Goal: Task Accomplishment & Management: Complete application form

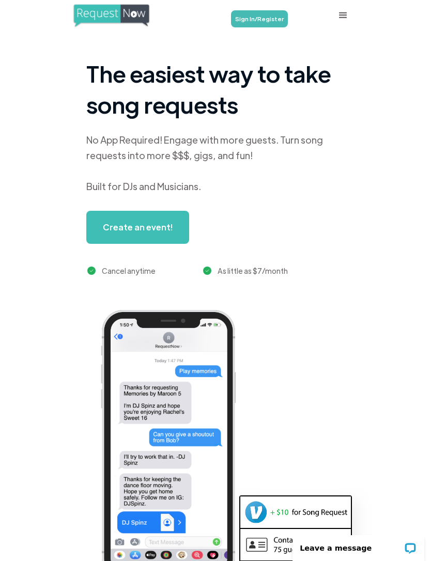
click at [112, 231] on link "Create an event!" at bounding box center [137, 227] width 103 height 33
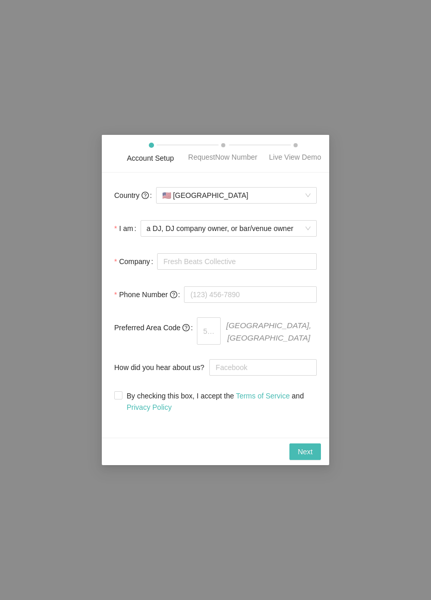
click at [305, 236] on span "a DJ, DJ company owner, or bar/venue owner" at bounding box center [229, 228] width 164 height 15
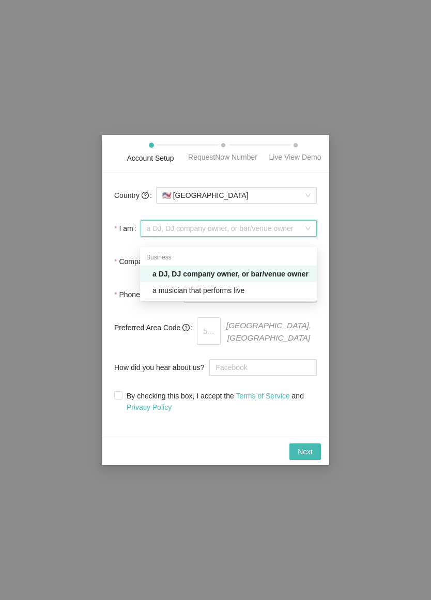
click at [305, 347] on form "Country 🇺🇸 United States I am a DJ, DJ company owner, or bar/venue owner Compan…" at bounding box center [215, 298] width 202 height 227
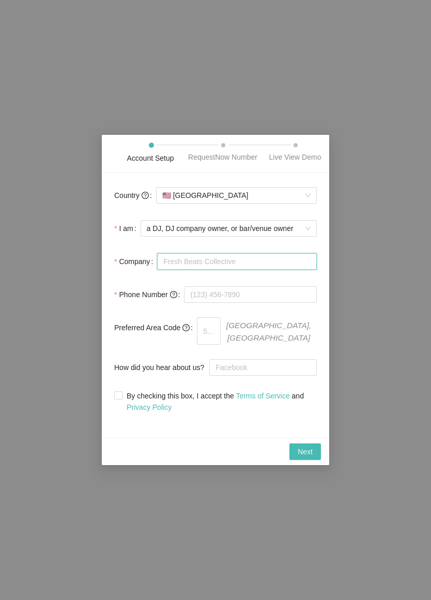
click at [272, 270] on input "Company" at bounding box center [237, 261] width 160 height 17
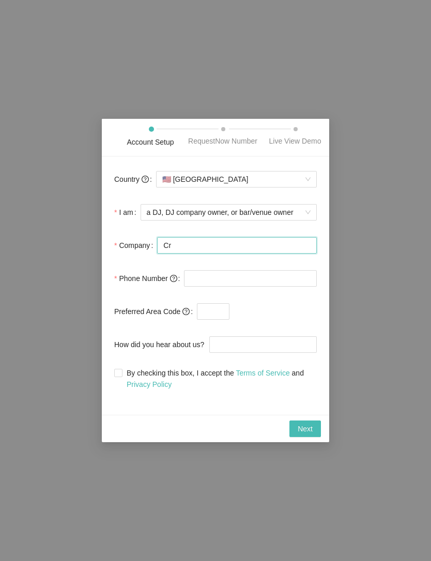
type input "C"
type input "DJ C"
click at [402, 200] on div "Account Setup RequestNow Number Live View Demo Country 🇺🇸 United States I am a …" at bounding box center [215, 280] width 431 height 561
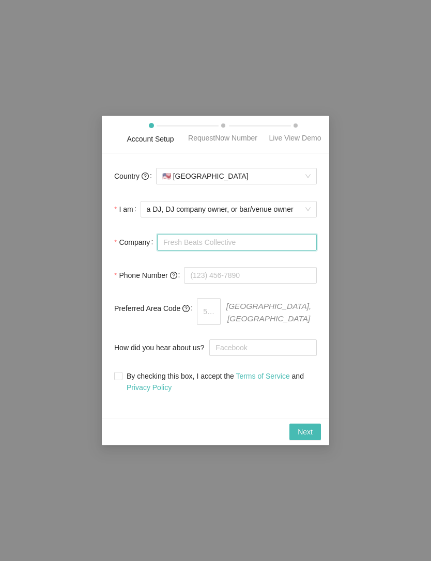
click at [269, 247] on input "Company" at bounding box center [237, 242] width 160 height 17
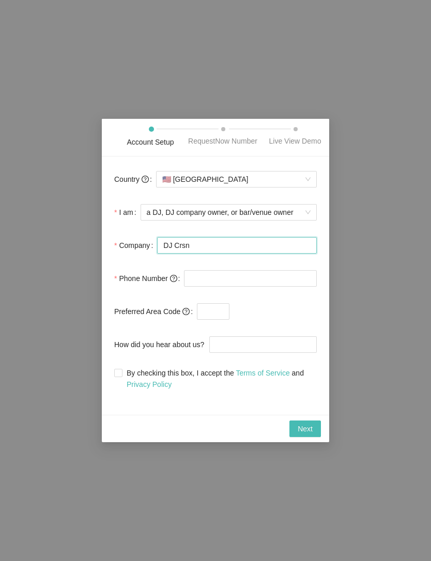
type input "DJ Crsn"
click at [273, 287] on input "tel" at bounding box center [250, 278] width 133 height 17
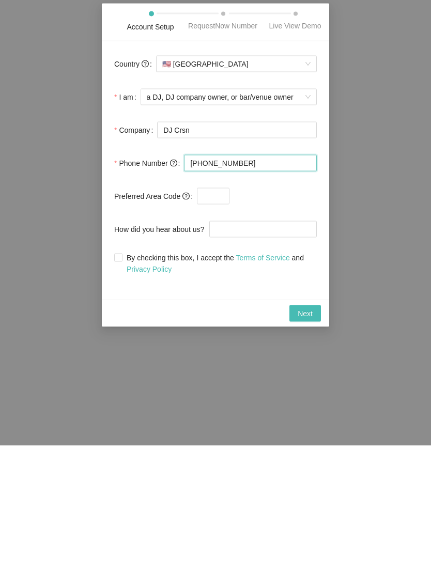
type input "(619) 538-3699"
click at [224, 303] on input "text" at bounding box center [213, 311] width 33 height 17
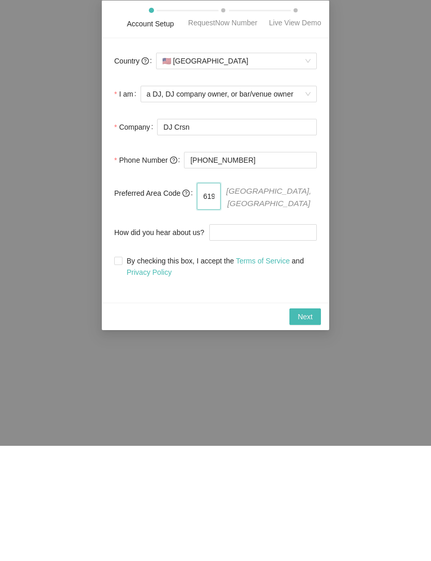
type input "619"
click at [279, 339] on input "How did you hear about us?" at bounding box center [262, 347] width 107 height 17
type input "Online"
click at [127, 370] on span "By checking this box, I accept the Terms of Service and Privacy Policy" at bounding box center [219, 381] width 194 height 23
click at [121, 372] on input "By checking this box, I accept the Terms of Service and Privacy Policy" at bounding box center [117, 375] width 7 height 7
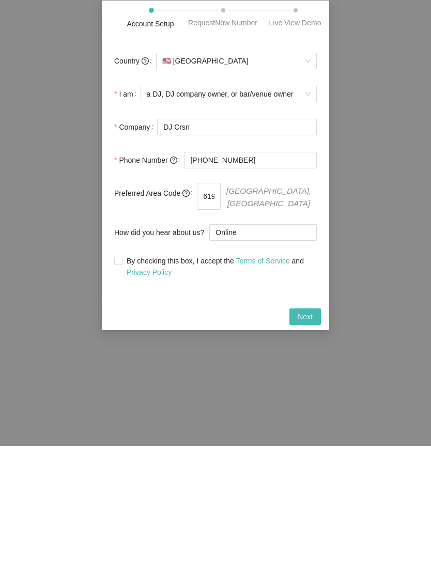
checkbox input "true"
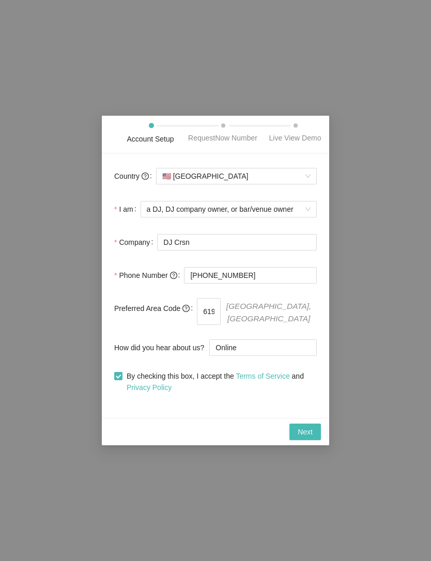
click at [309, 434] on span "Next" at bounding box center [304, 431] width 15 height 11
click at [315, 434] on button "Next" at bounding box center [305, 432] width 32 height 17
click at [268, 284] on input "(619) 538-3699" at bounding box center [250, 275] width 133 height 17
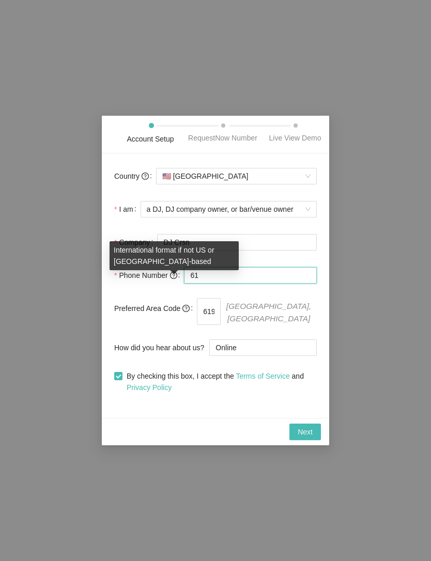
type input "6"
type input "(619) 538-3699"
click at [305, 430] on span "Next" at bounding box center [304, 431] width 15 height 11
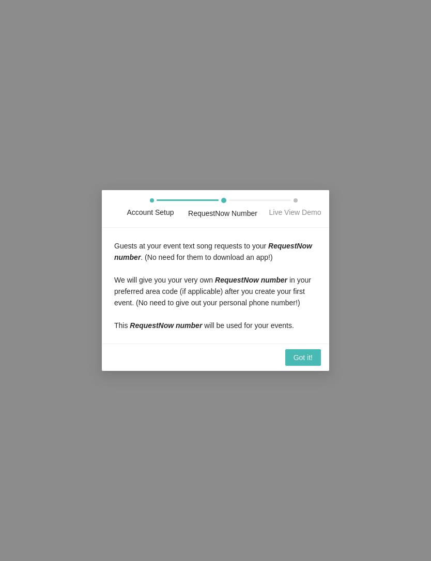
click at [304, 363] on span "Got it!" at bounding box center [302, 357] width 19 height 11
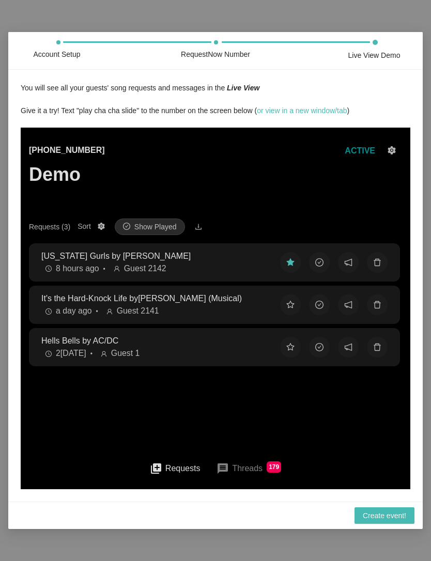
click at [247, 468] on button "message Threads 179" at bounding box center [248, 468] width 81 height 25
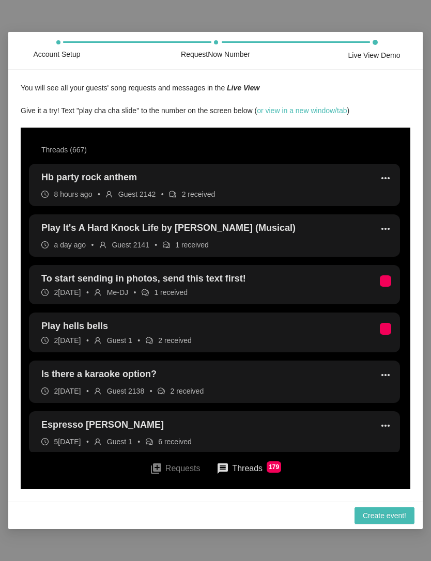
click at [176, 472] on button "queue Requests" at bounding box center [175, 468] width 67 height 23
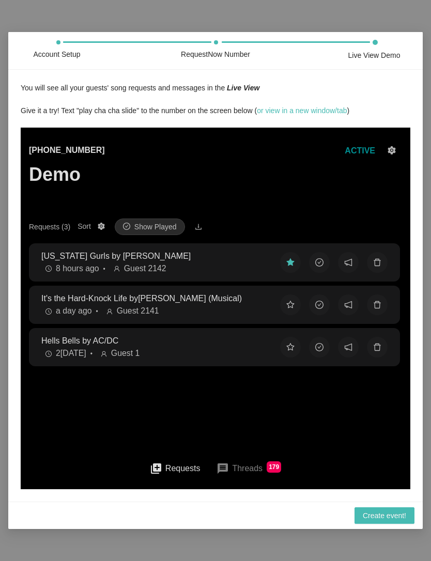
click at [394, 151] on icon "setting" at bounding box center [391, 150] width 8 height 8
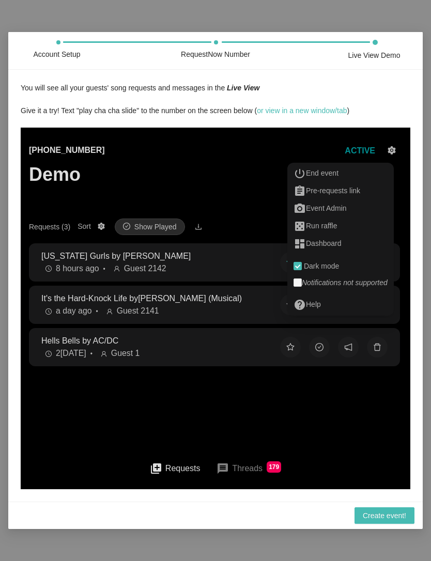
click at [393, 152] on icon "setting" at bounding box center [391, 150] width 8 height 8
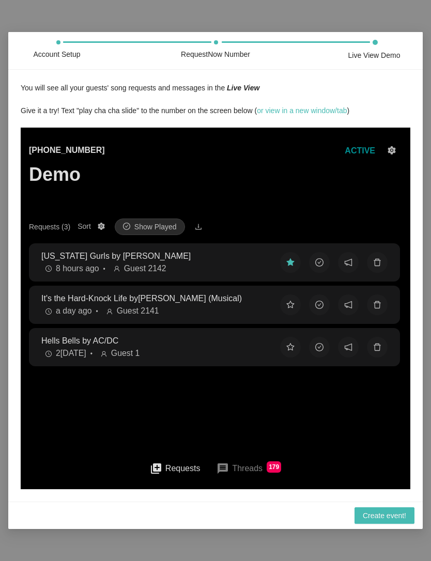
click at [242, 466] on button "message Threads 179" at bounding box center [248, 468] width 81 height 25
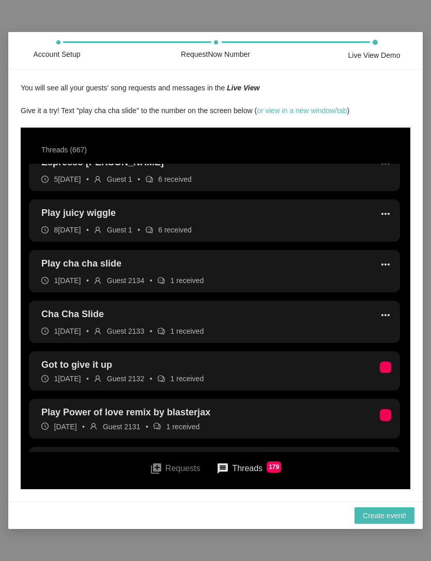
scroll to position [263, 0]
click at [256, 263] on li "Play cha cha slide more_horiz 11 days ago • Guest 2134 • 1 received" at bounding box center [214, 270] width 371 height 42
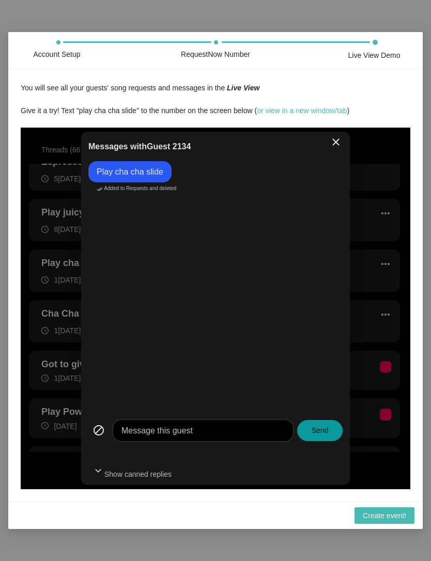
click at [327, 149] on span "close" at bounding box center [336, 146] width 28 height 28
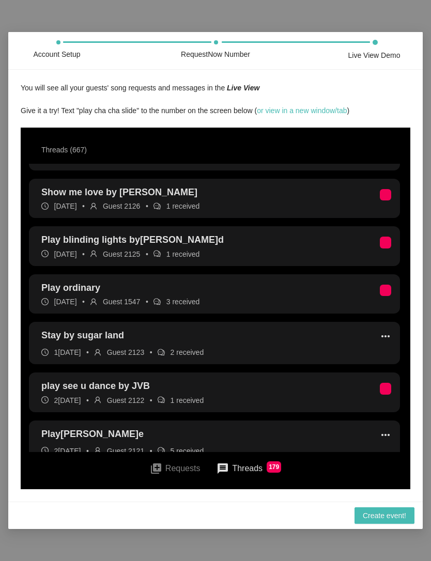
scroll to position [730, 0]
click at [398, 519] on span "Create event!" at bounding box center [384, 515] width 43 height 11
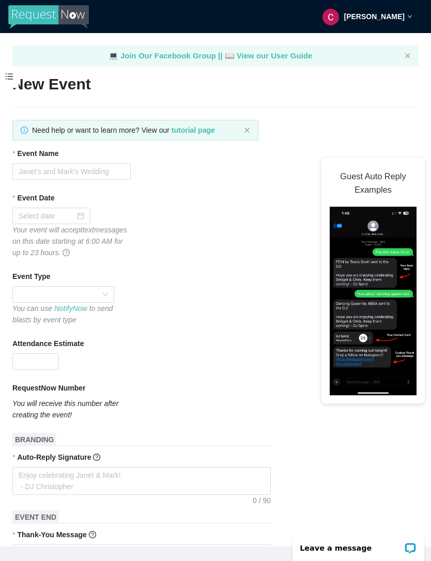
click at [18, 76] on span at bounding box center [9, 77] width 19 height 22
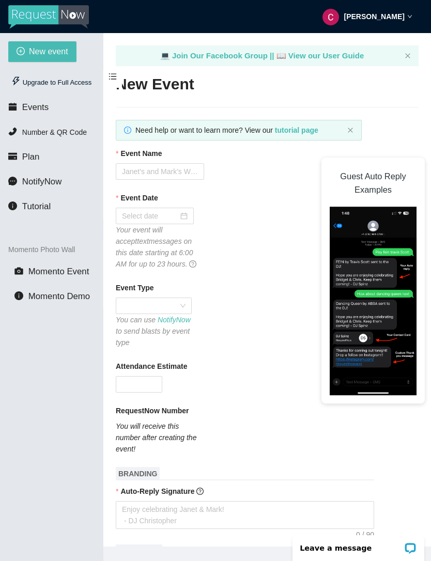
click at [80, 81] on div "Upgrade to Full Access" at bounding box center [51, 82] width 86 height 21
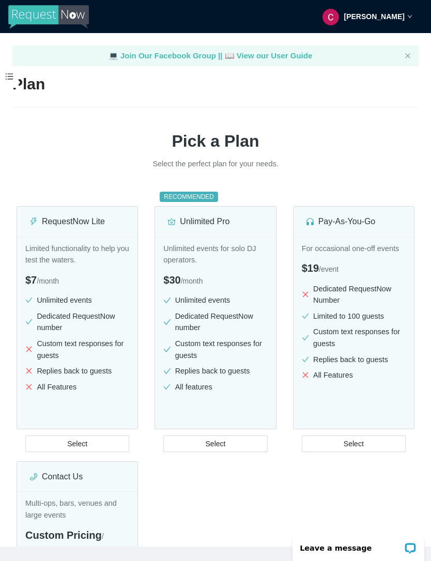
click at [26, 72] on main "💻 Join Our Facebook Group || 📖 View our User Guide Plan Pick a Plan Select the …" at bounding box center [215, 289] width 431 height 513
click at [15, 77] on span at bounding box center [9, 77] width 19 height 22
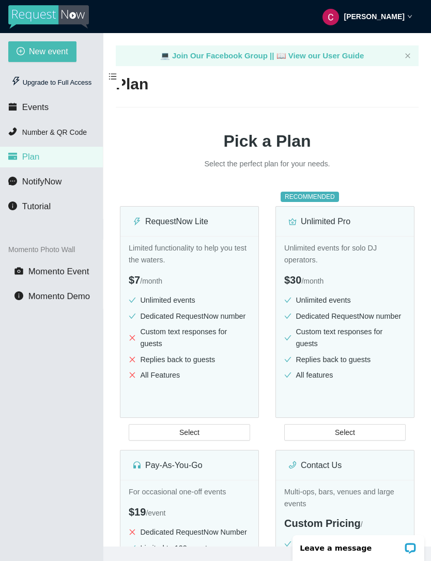
click at [84, 131] on span "Number & QR Code" at bounding box center [54, 132] width 65 height 8
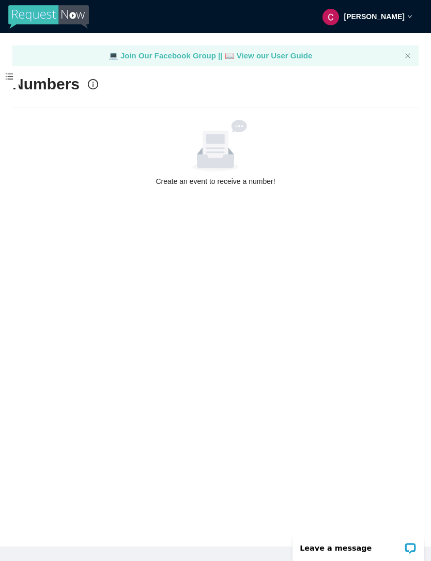
click at [411, 8] on div "[PERSON_NAME]" at bounding box center [367, 16] width 90 height 33
click at [246, 192] on main "💻 Join Our Facebook Group || 📖 View our User Guide Numbers Create an event to r…" at bounding box center [215, 289] width 431 height 513
click at [15, 80] on span at bounding box center [9, 77] width 19 height 22
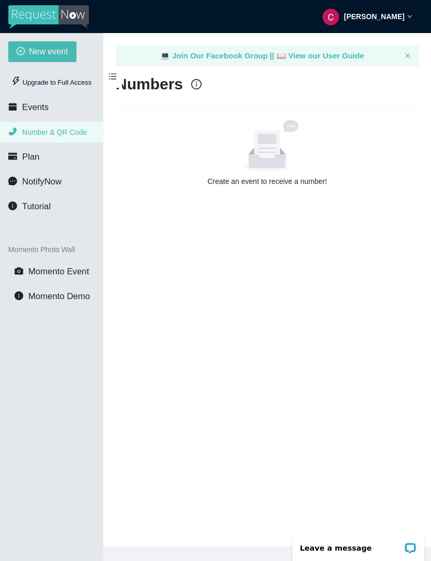
click at [50, 52] on span "New event" at bounding box center [48, 51] width 39 height 13
type textarea "[URL][DOMAIN_NAME]"
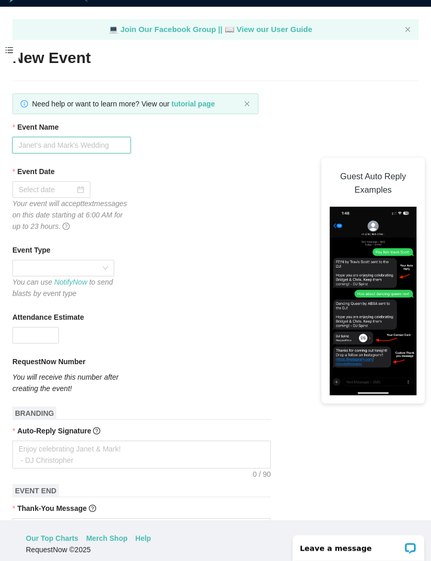
click at [109, 144] on input "Event Name" at bounding box center [71, 145] width 118 height 17
type input "T1 Opening Party"
click at [80, 190] on div at bounding box center [52, 189] width 66 height 11
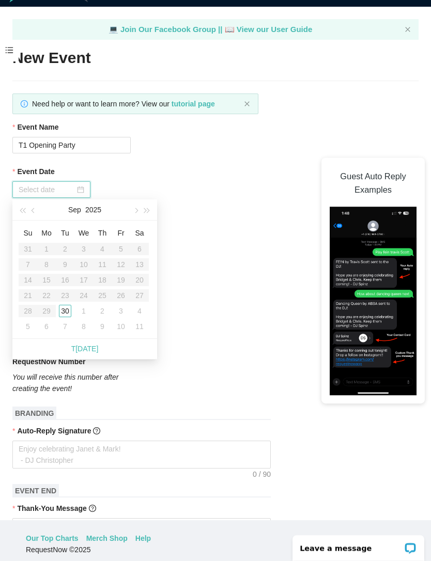
type input "10/02/2025"
click at [103, 307] on div "2" at bounding box center [102, 311] width 12 height 12
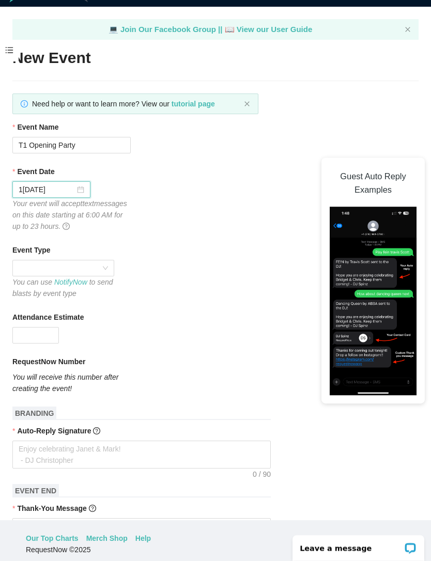
click at [106, 267] on span at bounding box center [63, 267] width 89 height 15
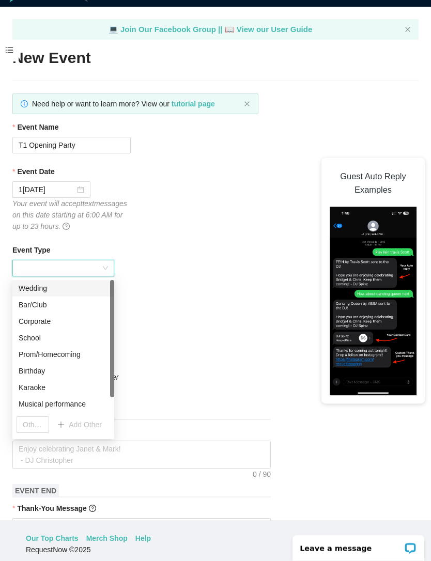
click at [65, 321] on div "Corporate" at bounding box center [63, 321] width 89 height 11
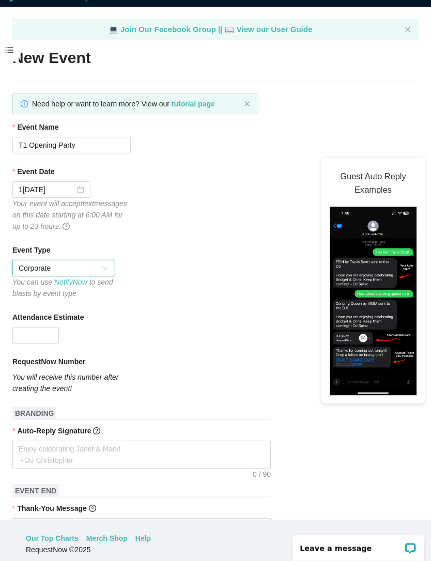
click at [42, 334] on input "Attendance Estimate" at bounding box center [35, 334] width 45 height 15
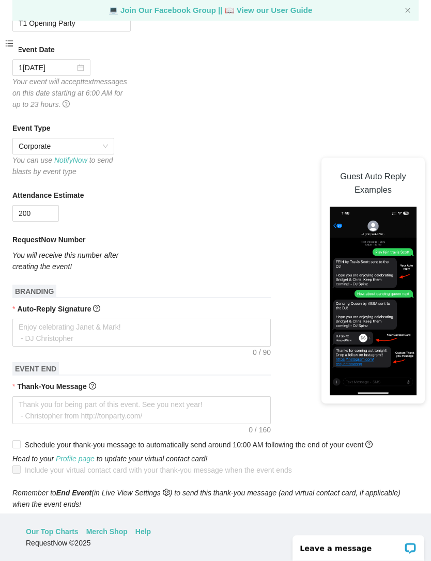
scroll to position [120, 0]
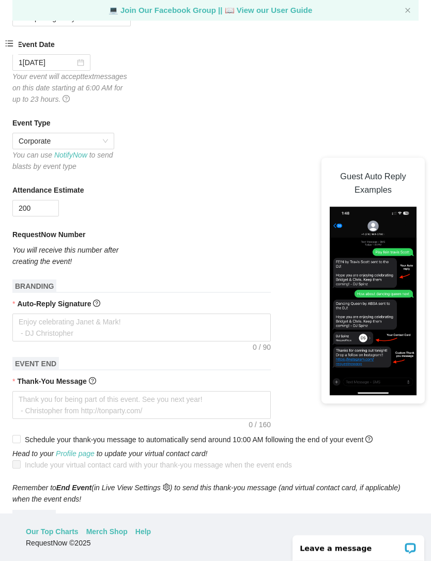
type input "200"
click at [121, 314] on textarea "Auto-Reply Signature" at bounding box center [141, 328] width 258 height 28
type textarea "I"
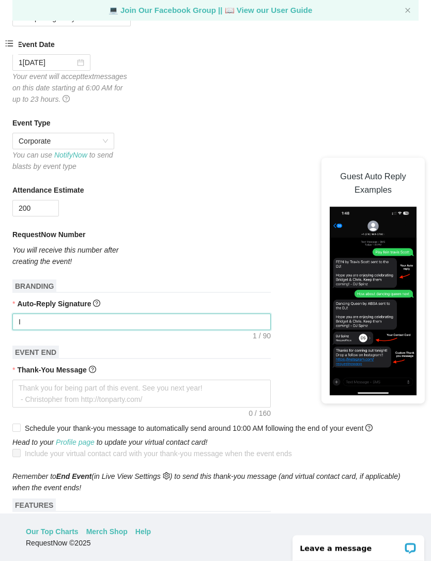
type textarea "I"
type textarea "I h"
type textarea "I ho"
type textarea "I hop"
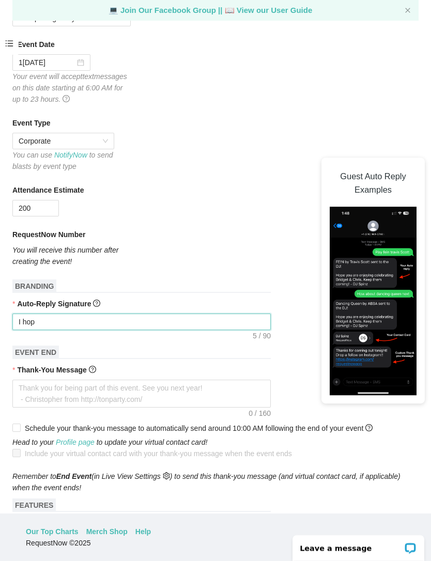
type textarea "I hope"
type textarea "I hope y"
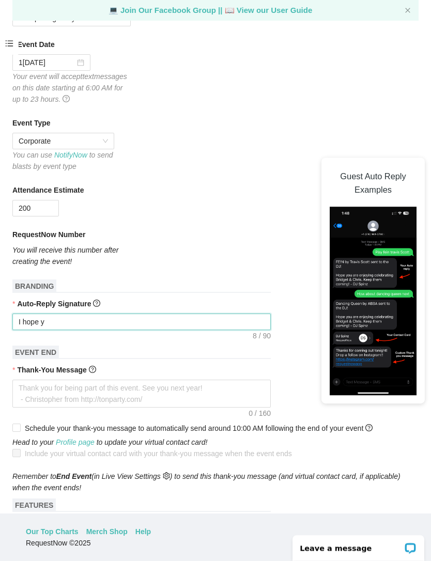
type textarea "I hope yo"
type textarea "I hope you"
type textarea "I hope your"
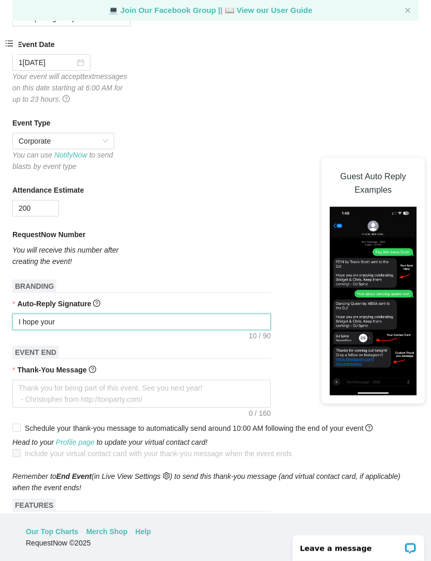
type textarea "I hope your"
type textarea "I hope youre"
type textarea "I hope you’re"
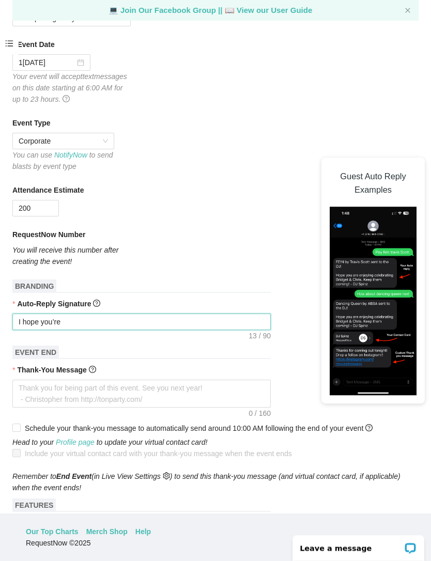
type textarea "I hope you’re"
type textarea "I hope you’re e"
type textarea "I hope you’re en"
type textarea "I hope you’re enj"
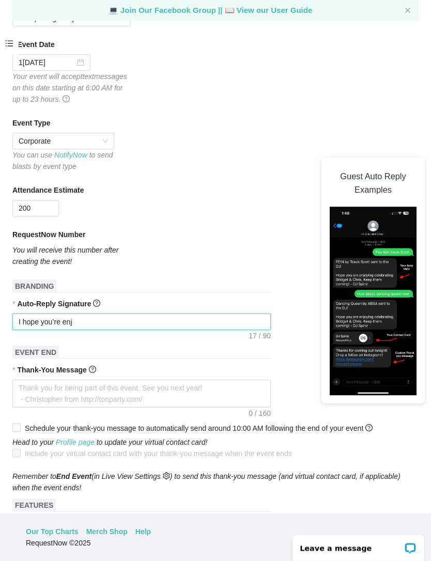
type textarea "I hope you’re enjo"
type textarea "I hope you’re enjoy"
type textarea "I hope you’re enjoying"
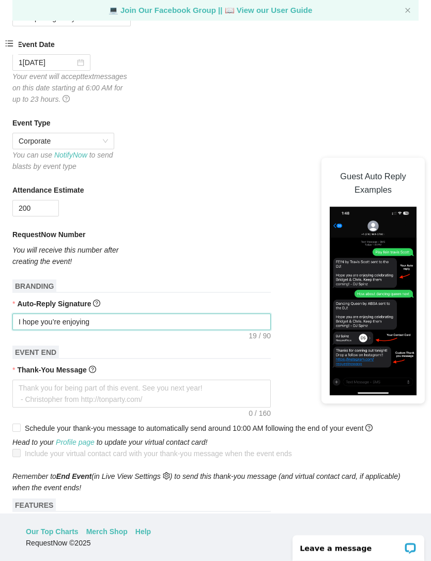
type textarea "I hope you’re enjoying"
type textarea "I hope you’re enjoying the"
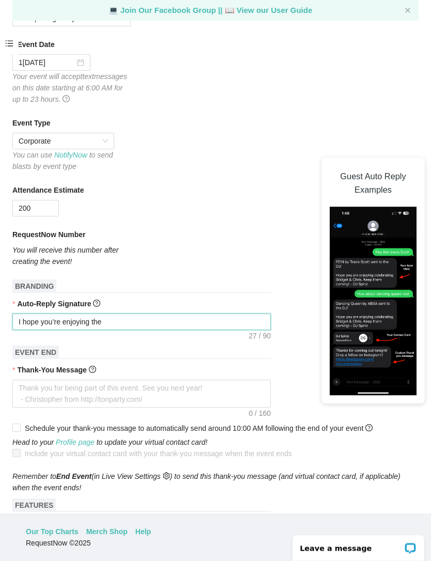
type textarea "I hope you’re enjoying the e"
type textarea "I hope you’re enjoying the ev"
type textarea "I hope you’re enjoying the eve"
type textarea "I hope you’re enjoying the even"
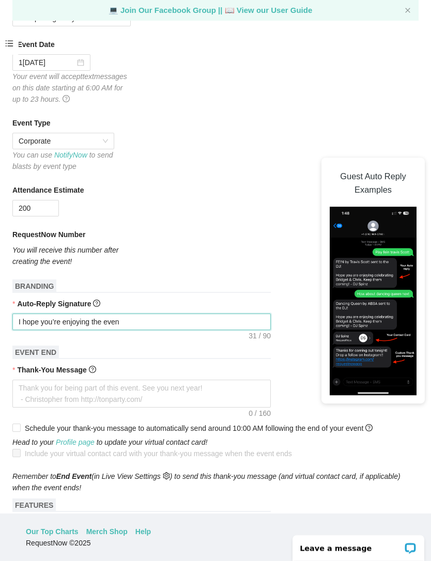
type textarea "I hope you’re enjoying the event"
type textarea "I hope you’re enjoying the event."
type textarea "I hope you’re enjoying the event. -"
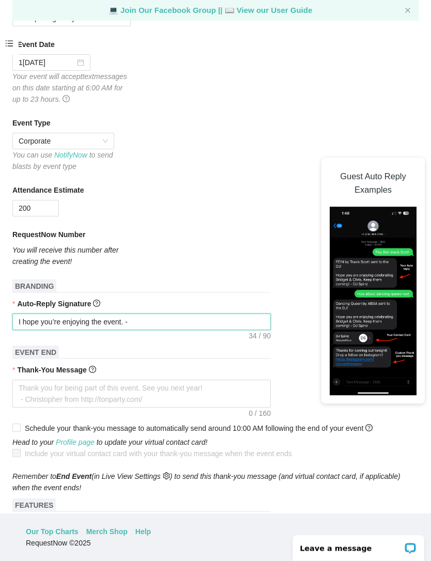
type textarea "I hope you’re enjoying the event. -"
type textarea "I hope you’re enjoying the event. -D"
type textarea "I hope you’re enjoying the event. -DJ"
type textarea "I hope you’re enjoying the event. -DJ C"
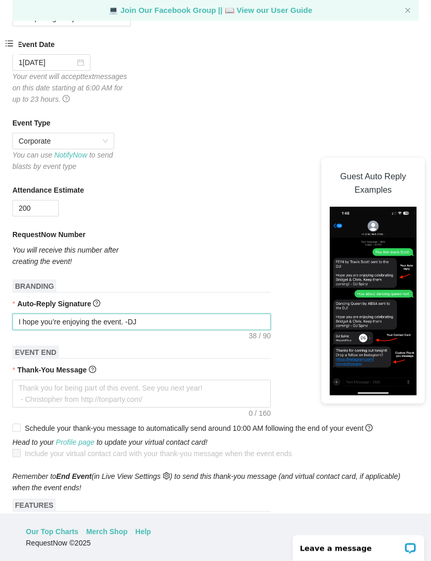
type textarea "I hope you’re enjoying the event. -DJ C"
type textarea "I hope you’re enjoying the event. -DJ Cr"
type textarea "I hope you’re enjoying the event. -DJ Crs"
type textarea "I hope you’re enjoying the event. -DJ Crsn"
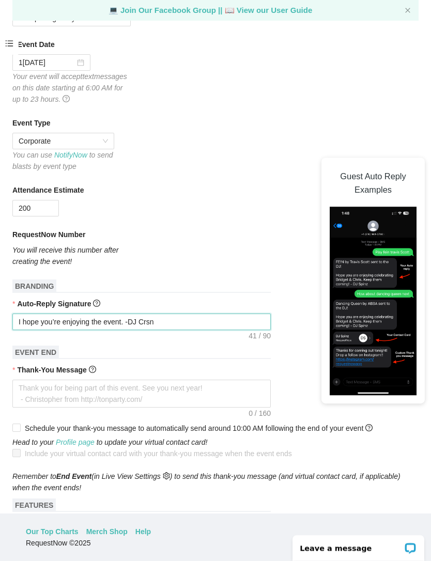
type textarea "I hope you’re enjoying the event. -DJ Crsn"
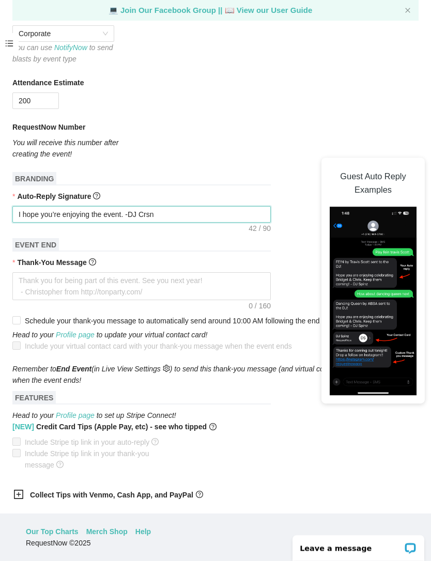
scroll to position [231, 0]
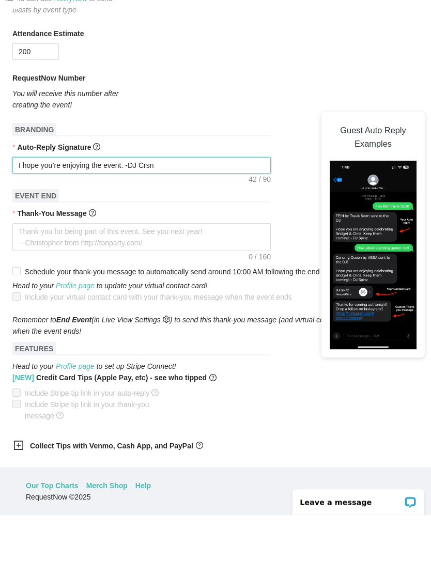
type textarea "I hope you’re enjoying the event. -DJ Crsn"
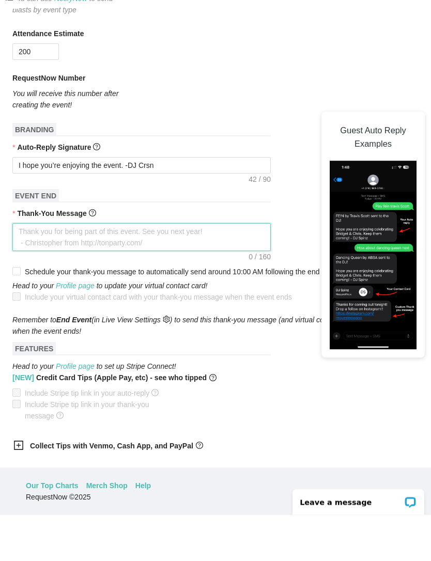
click at [29, 269] on textarea "Thank-You Message" at bounding box center [141, 283] width 258 height 28
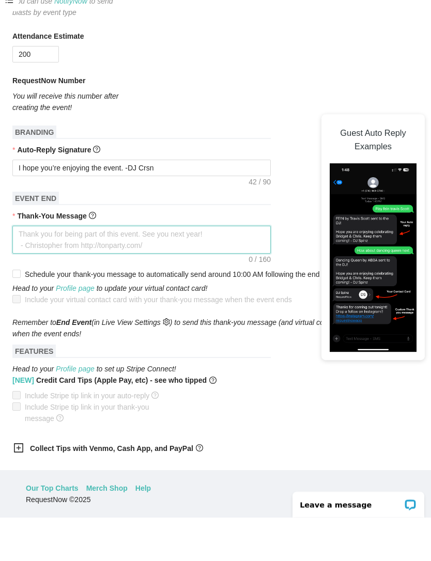
type textarea "Thank"
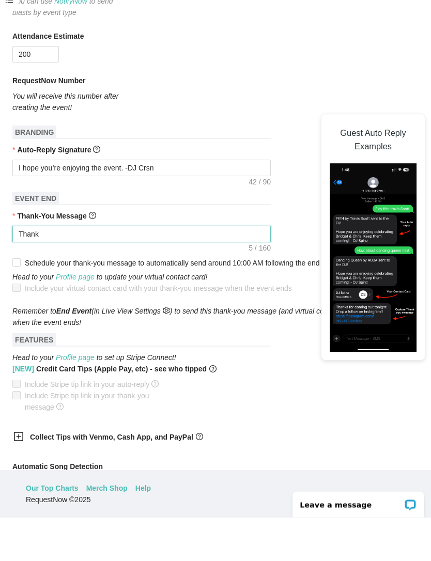
type textarea "Thank you"
type textarea "Thank you for coming"
type textarea "Thank you for coming to"
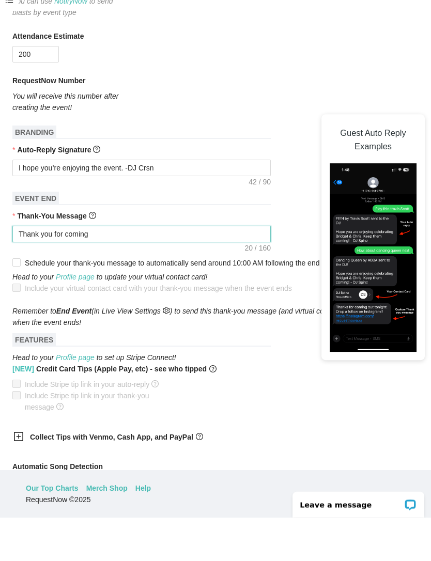
type textarea "Thank you for coming to"
type textarea "Thank you for coming to the event"
type textarea "Thank you for coming to the event!"
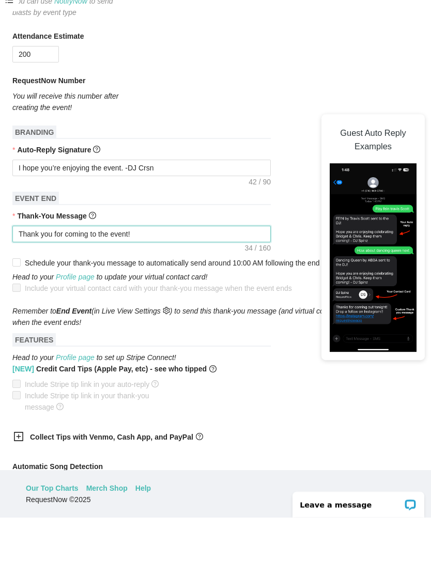
type textarea "Thank you for coming to the event! Drop"
type textarea "Thank you for coming to the event! Drop a follow"
type textarea "Thank you for coming to the event! Drop a follow on"
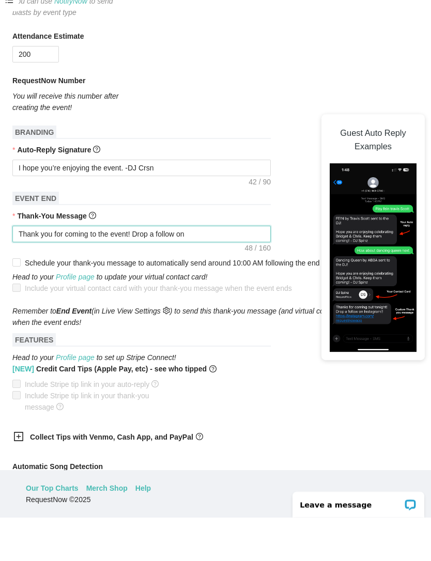
type textarea "Thank you for coming to the event! Drop a follow on"
type textarea "Thank you for coming to the event! Drop a follow on inflegram"
type textarea "Thank you for coming to the event! Drop a follow on"
type textarea "Thank you for coming to the event! Drop a follow on Instagram"
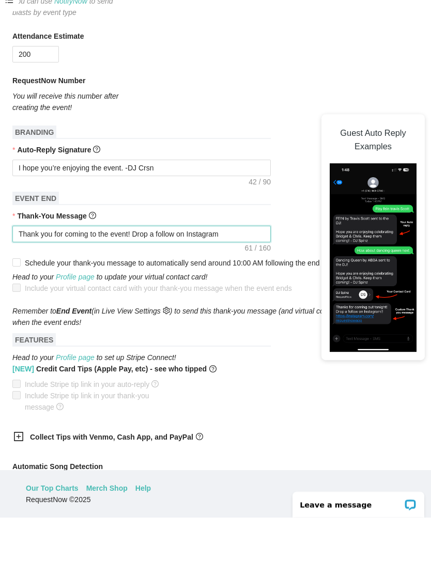
click at [138, 269] on textarea "Thank you for coming to the event! Drop a follow on Instagram" at bounding box center [141, 277] width 258 height 17
type textarea "Thank you for coming to the event! Drop a follow on Instagram"
click at [257, 504] on div "Automatic Song Detection Use automatic song request detection on guest messages…" at bounding box center [215, 523] width 406 height 38
click at [244, 269] on textarea "Thank you for coming to the event! Drop a follow on Instagram" at bounding box center [141, 277] width 258 height 17
click at [238, 406] on div "[NEW] Credit Card Tips (Apple Pay, etc) - see who tipped Include Stripe tip lin…" at bounding box center [215, 431] width 406 height 50
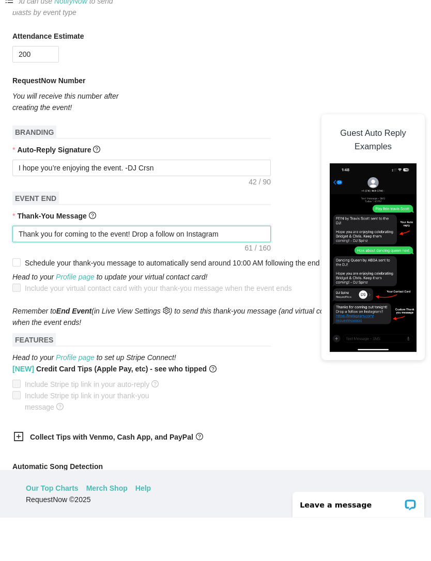
click at [230, 269] on textarea "Thank you for coming to the event! Drop a follow on Instagram" at bounding box center [141, 277] width 258 height 17
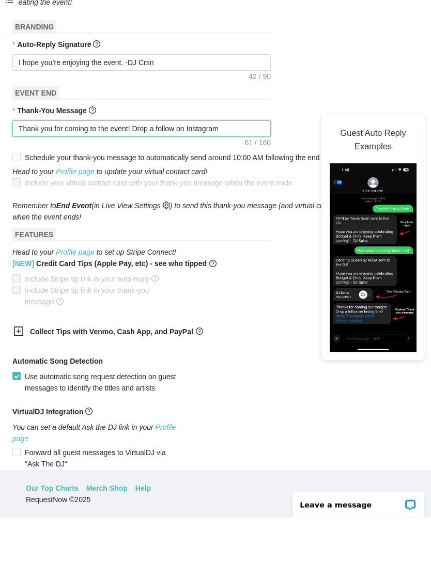
scroll to position [346, 0]
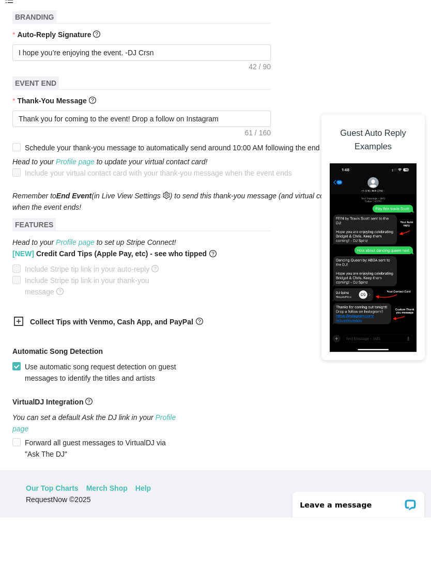
click at [264, 440] on div "VirtualDJ Integration" at bounding box center [215, 447] width 406 height 15
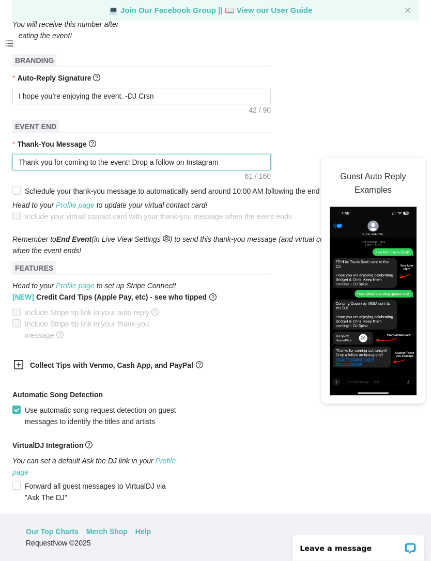
click at [237, 154] on textarea "Thank you for coming to the event! Drop a follow on Instagram" at bounding box center [141, 162] width 258 height 17
click at [144, 154] on textarea "Thank you for coming to the event! Drop a follow on Instagram" at bounding box center [141, 162] width 258 height 17
type textarea "Thank you for coming to the event! Drop a follow on Instagram"
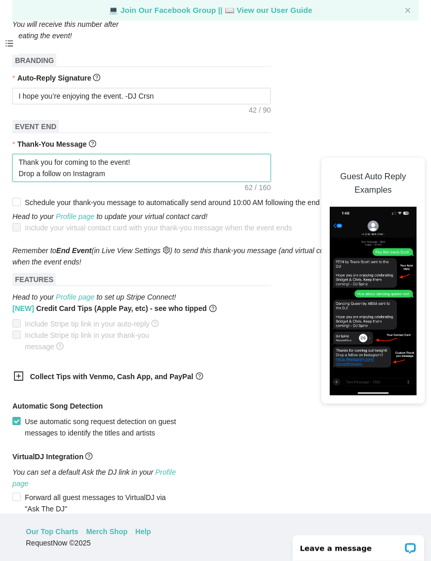
click at [146, 154] on textarea "Thank you for coming to the event! Drop a follow on Instagram" at bounding box center [141, 168] width 258 height 28
click at [311, 451] on div "VirtualDJ Integration" at bounding box center [215, 458] width 406 height 15
click at [142, 154] on textarea "Thank you for coming to the event! Drop a follow on Instagram" at bounding box center [141, 168] width 258 height 28
type textarea "Thank you for coming to the event! Drop a follow on Instagram"
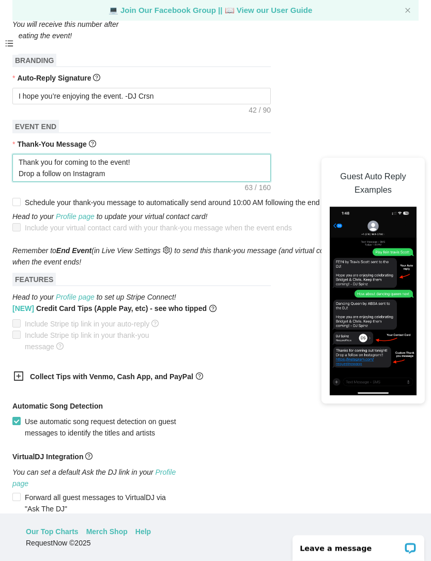
type textarea "Thank you for coming to the event! Drop a follow on Instagram :"
click at [180, 154] on textarea "Thank you for coming to the event! Drop a follow on Instagram :" at bounding box center [141, 168] width 258 height 28
paste textarea "https://www.instagram.com/dj_crsn?igsh=NTc4MTIwNjQ2YQ%3D%3D&utm_source=qr"
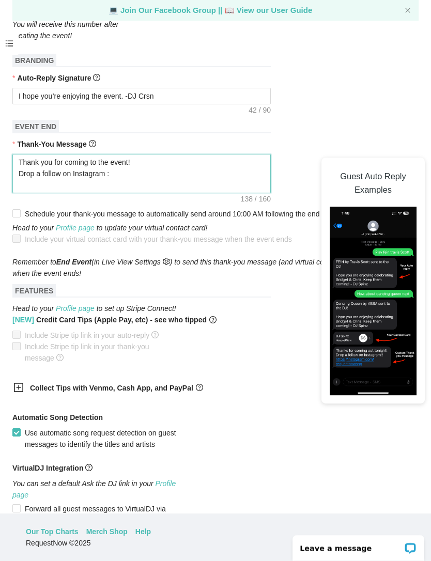
type textarea "Thank you for coming to the event! Drop a follow on Instagram : https://www.ins…"
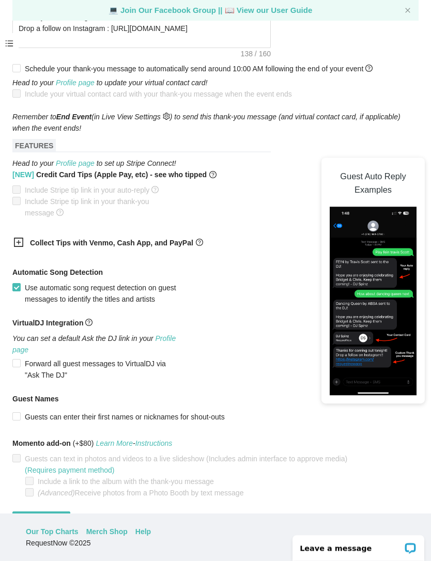
scroll to position [491, 0]
type textarea "Thank you for coming to the event! Drop a follow on Instagram : https://www.ins…"
click at [49, 514] on span "Create event" at bounding box center [41, 519] width 41 height 11
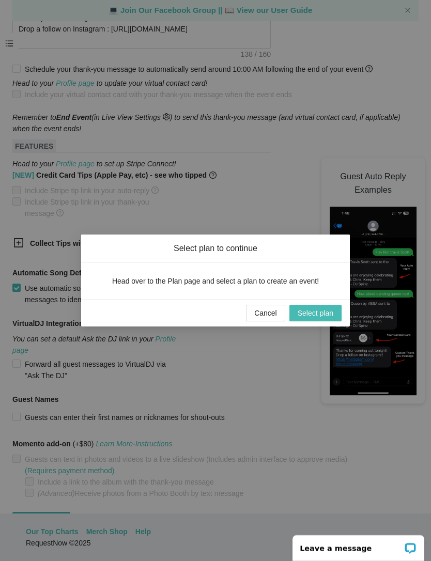
click at [323, 313] on span "Select plan" at bounding box center [315, 312] width 36 height 11
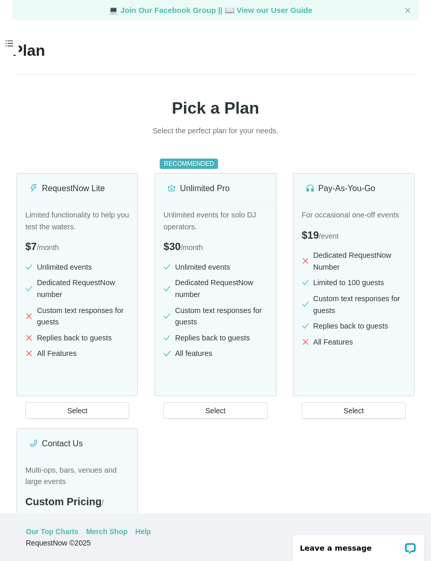
click at [358, 249] on li "Dedicated RequestNow Number" at bounding box center [354, 260] width 104 height 23
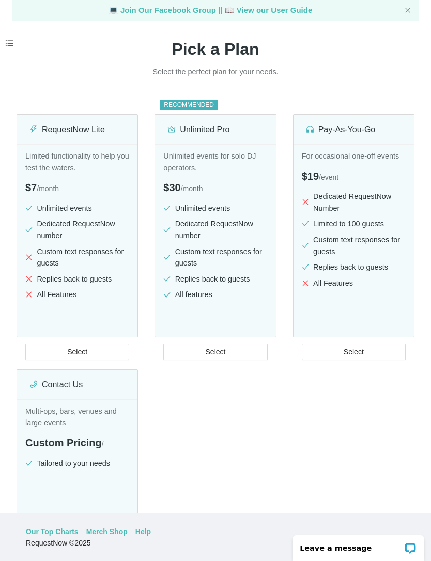
scroll to position [59, 0]
click at [384, 244] on ul "Dedicated RequestNow Number Limited to 100 guests Custom text responses for gue…" at bounding box center [354, 241] width 104 height 102
click at [371, 343] on button "Select" at bounding box center [354, 351] width 104 height 17
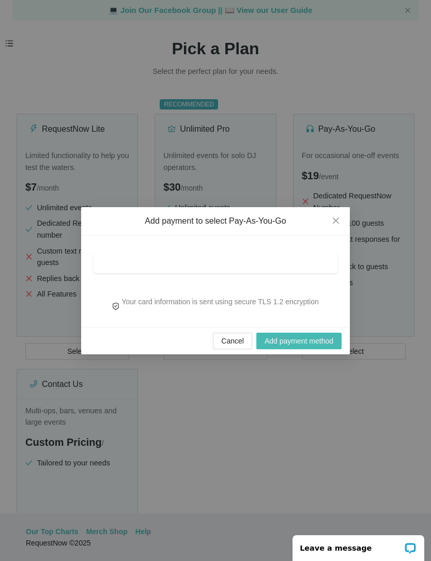
click at [317, 343] on span "Add payment method" at bounding box center [298, 340] width 69 height 11
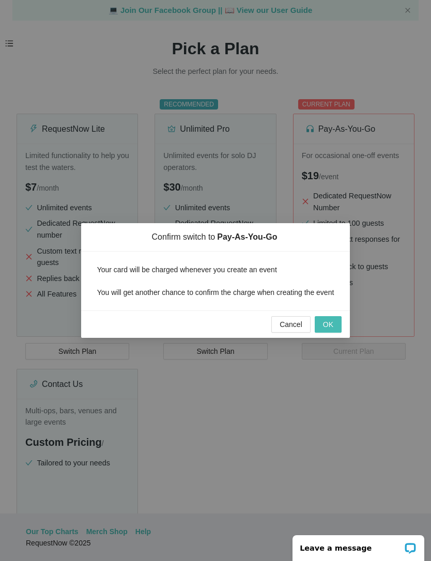
click at [330, 330] on span "OK" at bounding box center [328, 324] width 10 height 11
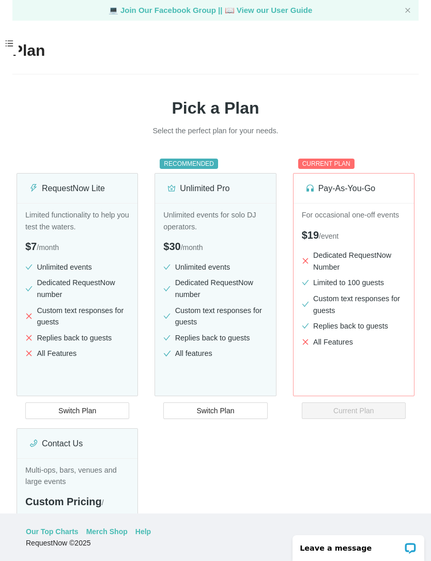
scroll to position [0, 0]
click at [365, 249] on li "Dedicated RequestNow Number" at bounding box center [354, 260] width 104 height 23
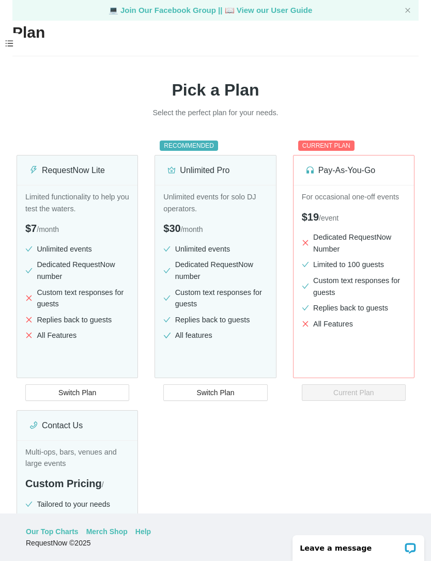
scroll to position [19, 0]
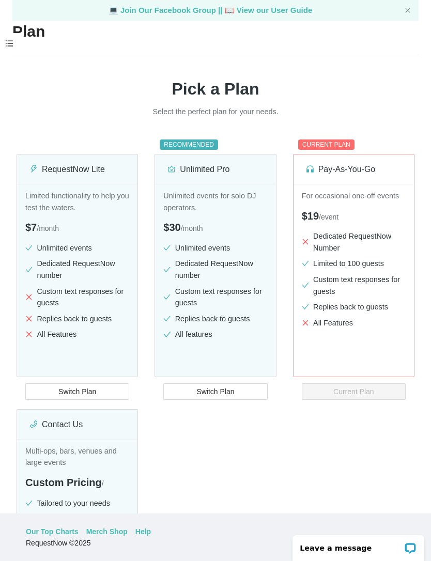
click at [365, 184] on div "For occasional one-off events $19 / event Dedicated RequestNow Number Limited t…" at bounding box center [353, 295] width 120 height 222
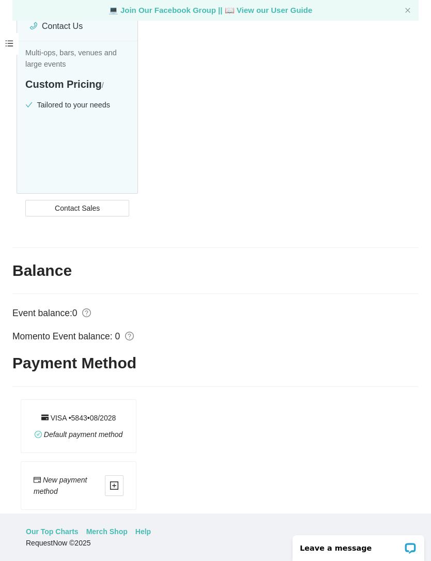
scroll to position [416, 0]
click at [105, 430] on div "Default payment method" at bounding box center [79, 435] width 88 height 11
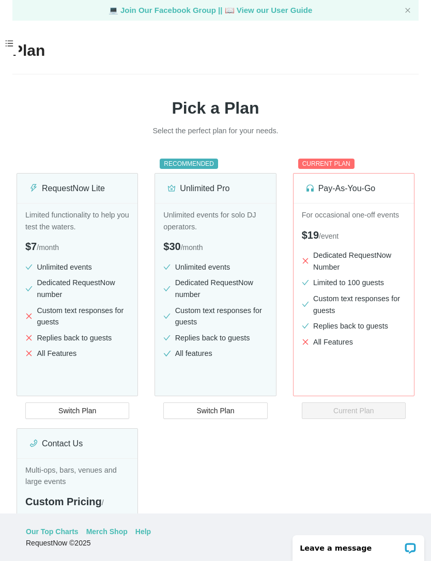
scroll to position [0, 0]
click at [407, 8] on icon "close" at bounding box center [407, 10] width 6 height 6
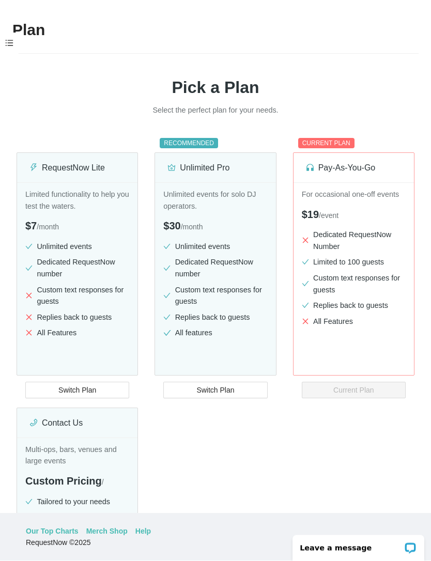
click at [13, 33] on span at bounding box center [9, 44] width 19 height 22
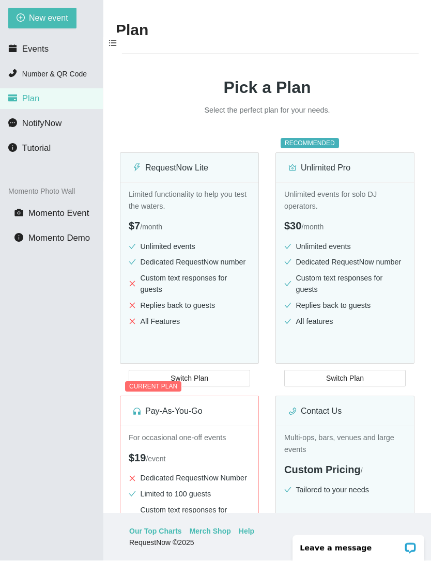
scroll to position [62, 0]
click at [69, 39] on li "Events" at bounding box center [51, 49] width 103 height 21
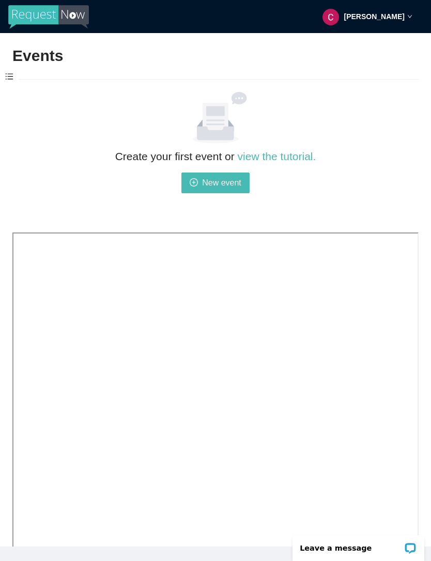
click at [16, 72] on span at bounding box center [9, 77] width 19 height 22
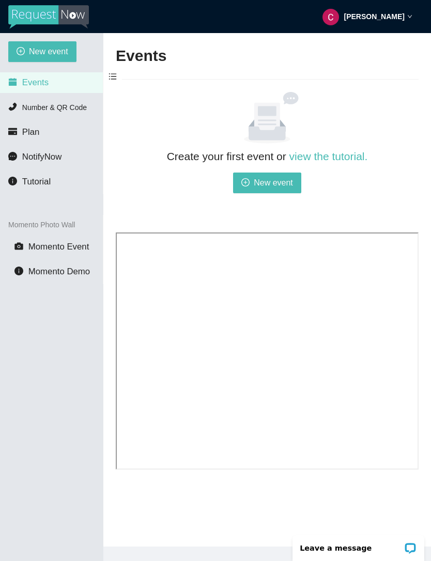
click at [64, 46] on span "New event" at bounding box center [48, 51] width 39 height 13
type textarea "[URL][DOMAIN_NAME]"
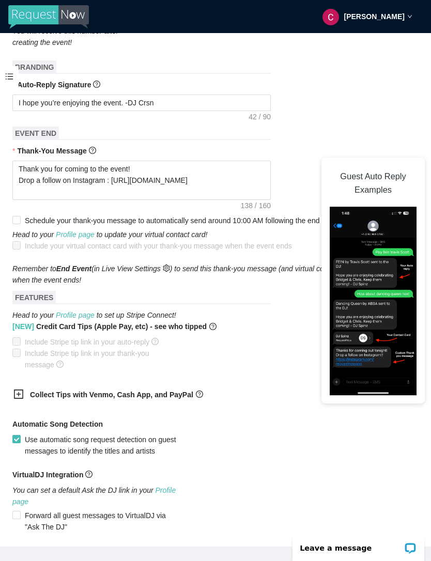
scroll to position [336, 0]
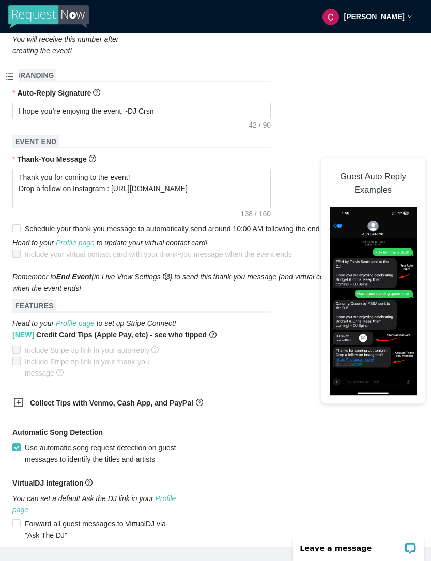
click at [86, 247] on link "Profile page" at bounding box center [75, 243] width 39 height 8
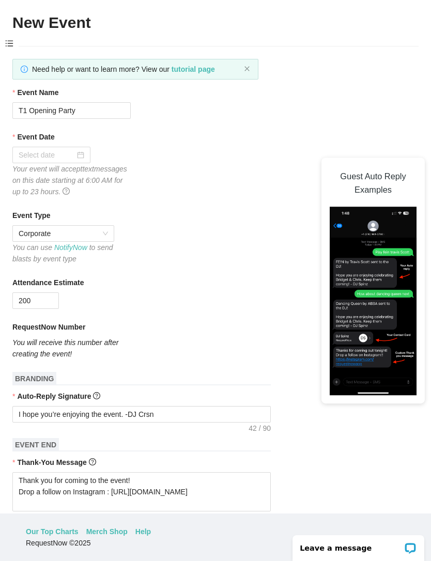
scroll to position [0, 0]
click at [71, 149] on input "Event Date" at bounding box center [47, 154] width 56 height 11
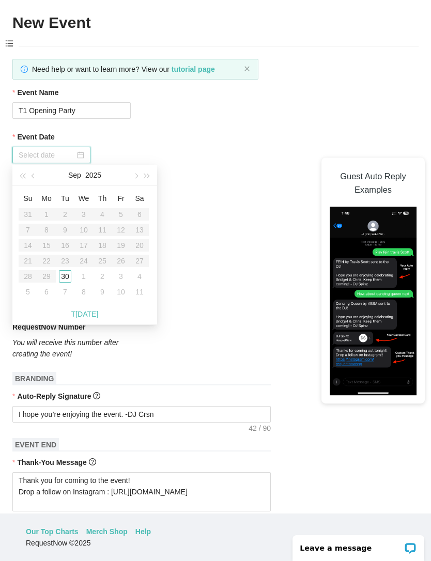
type input "10/02/2025"
click at [103, 270] on div "2" at bounding box center [102, 276] width 12 height 12
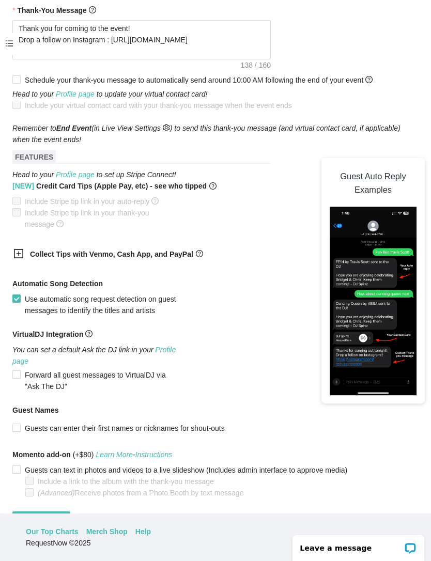
scroll to position [451, 0]
click at [50, 85] on span "Schedule your thank-you message to automatically send around 10:00 AM following…" at bounding box center [199, 80] width 348 height 8
click at [20, 83] on input "Schedule your thank-you message to automatically send around 10:00 AM following…" at bounding box center [15, 79] width 7 height 7
checkbox input "true"
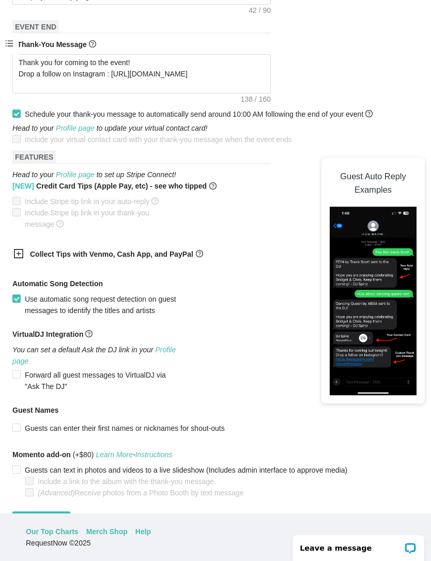
scroll to position [417, 0]
click at [53, 514] on span "Create event" at bounding box center [41, 519] width 41 height 11
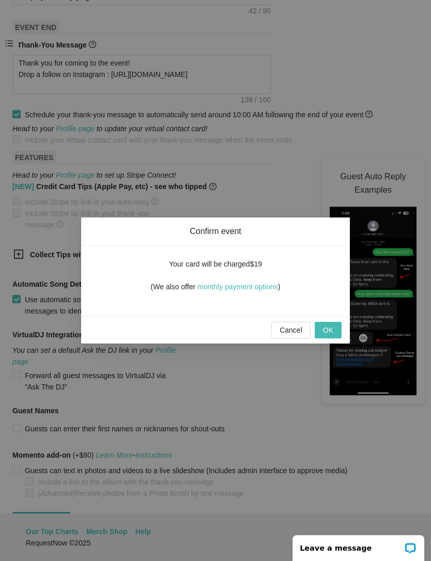
click at [335, 333] on button "OK" at bounding box center [328, 330] width 27 height 17
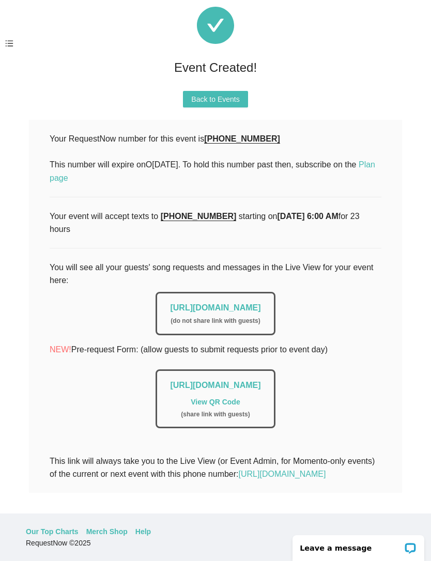
scroll to position [29, 0]
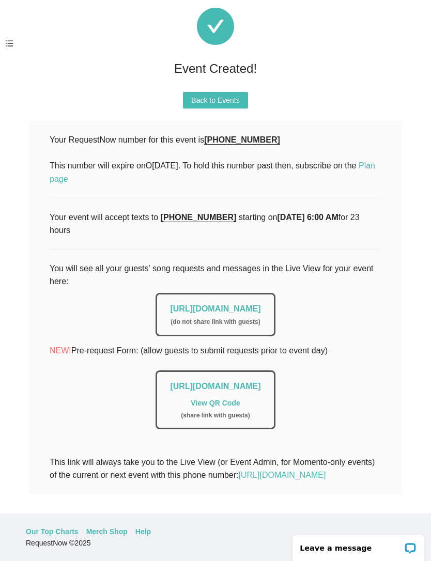
click at [260, 304] on link "https://app.requestnow.io/live/rzvjzwr" at bounding box center [215, 308] width 90 height 9
click at [226, 399] on link "View QR Code" at bounding box center [215, 403] width 49 height 8
click at [236, 382] on link "https://app.requestnow.io/add-requests/ad8c97c5-5c93-4275-9d91-34b91a739f2d" at bounding box center [215, 386] width 90 height 9
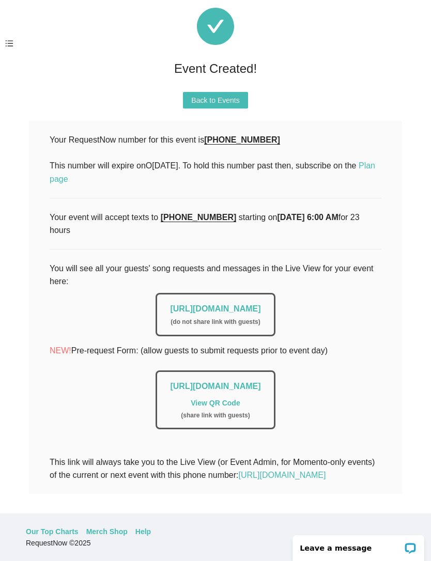
click at [260, 304] on link "https://app.requestnow.io/live/rzvjzwr" at bounding box center [215, 308] width 90 height 9
click at [228, 399] on link "View QR Code" at bounding box center [215, 403] width 49 height 8
click at [170, 304] on link "https://app.requestnow.io/live/rzvjzwr" at bounding box center [215, 308] width 90 height 9
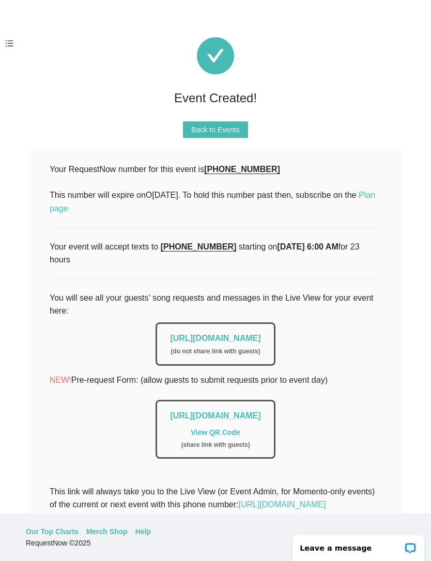
scroll to position [0, 0]
click at [203, 124] on span "Back to Events" at bounding box center [215, 129] width 48 height 11
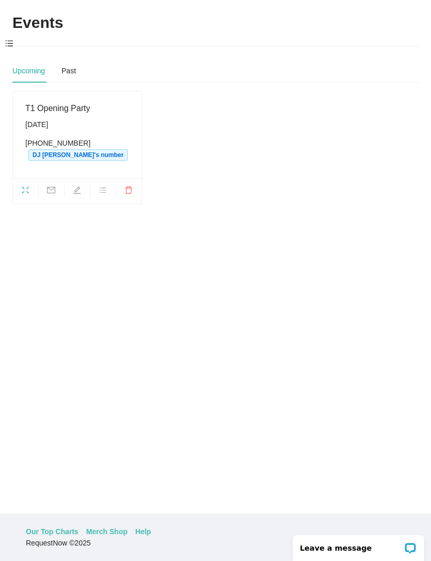
click at [43, 102] on div "T1 Opening Party Thursday, October 2nd (619) 658-0663 DJ Crsn's number" at bounding box center [77, 135] width 104 height 66
click at [27, 186] on icon "fullscreen" at bounding box center [25, 190] width 8 height 8
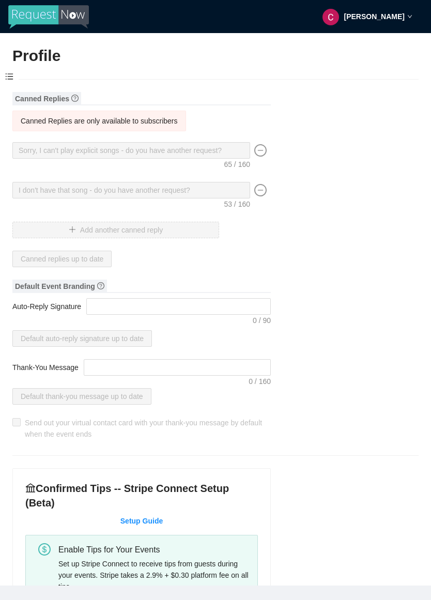
type input "Cristian"
type input "Barrios"
type input "DJ Crsn"
type input "DJ"
type input "(619) 538-3699"
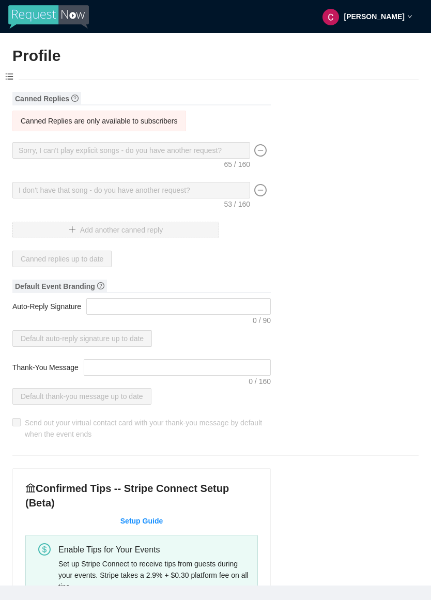
type input "barrioscristian02@gmail.com"
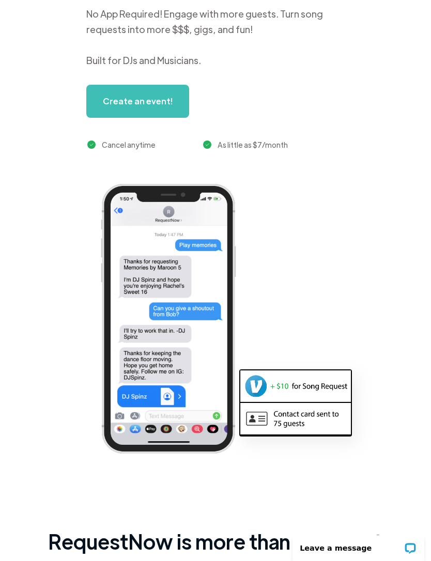
scroll to position [167, 0]
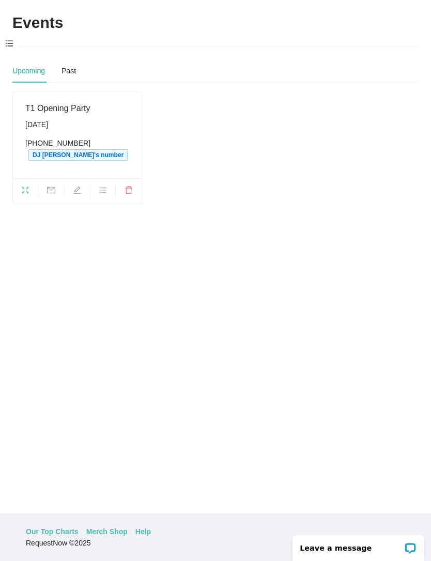
scroll to position [29, 0]
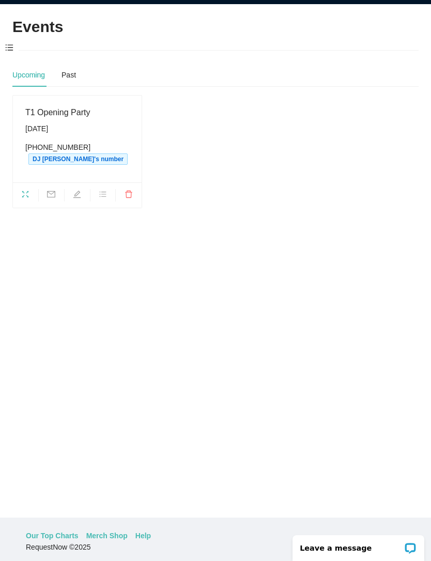
click at [14, 45] on span at bounding box center [9, 48] width 19 height 22
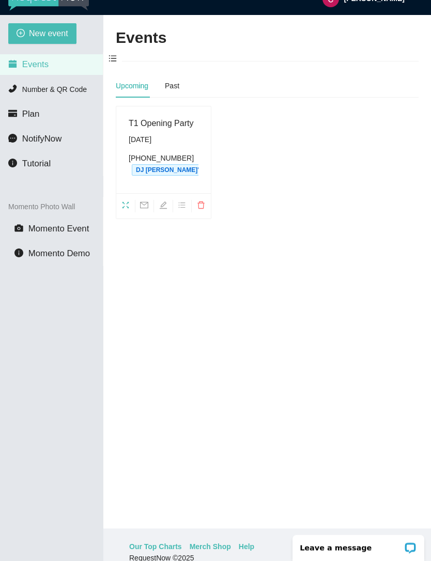
scroll to position [0, 0]
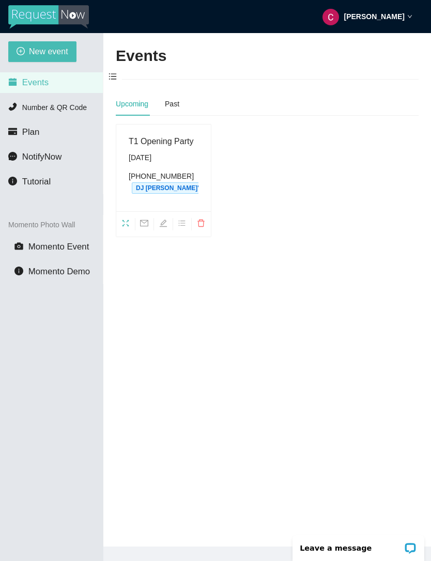
click at [25, 186] on span "Tutorial" at bounding box center [36, 182] width 28 height 10
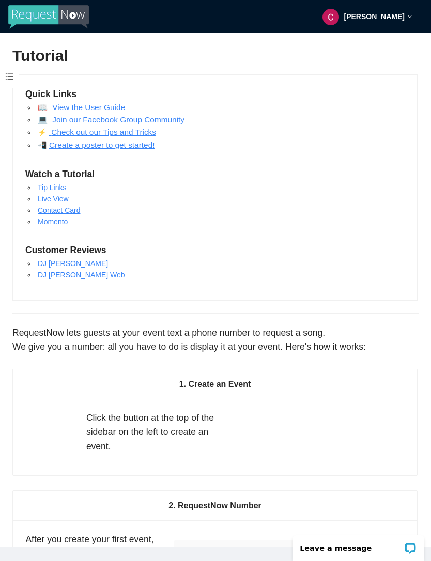
click at [16, 76] on span at bounding box center [9, 77] width 19 height 22
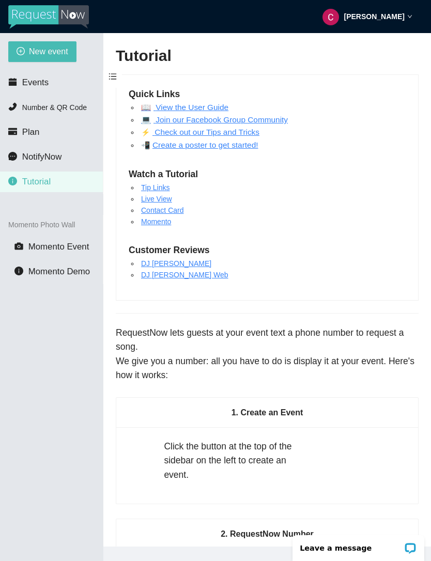
click at [25, 109] on span "Number & QR Code" at bounding box center [54, 107] width 65 height 8
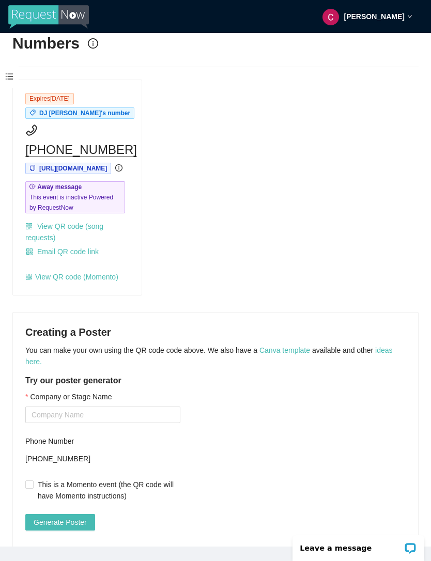
scroll to position [11, 0]
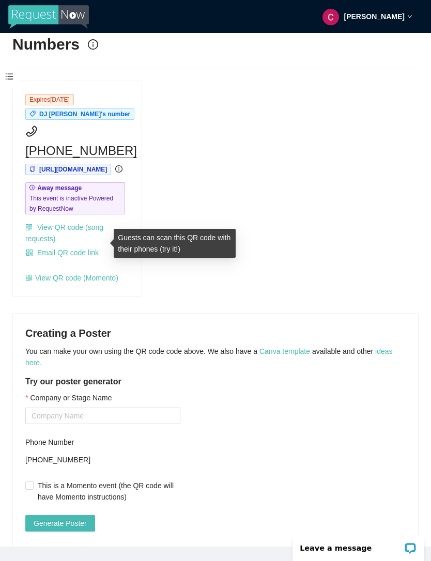
click at [49, 241] on link "View QR code (song requests)" at bounding box center [64, 233] width 78 height 20
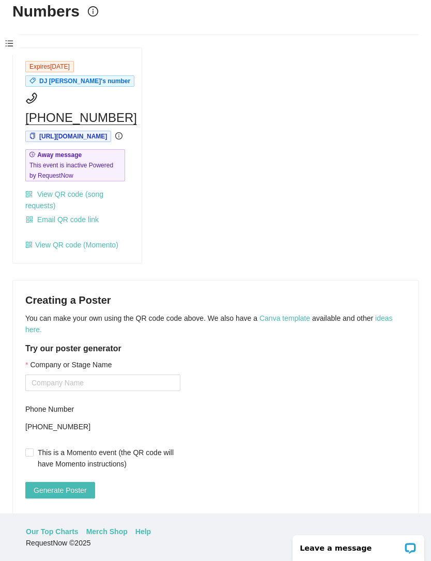
scroll to position [74, 0]
click at [121, 374] on input "Company or Stage Name" at bounding box center [102, 382] width 155 height 17
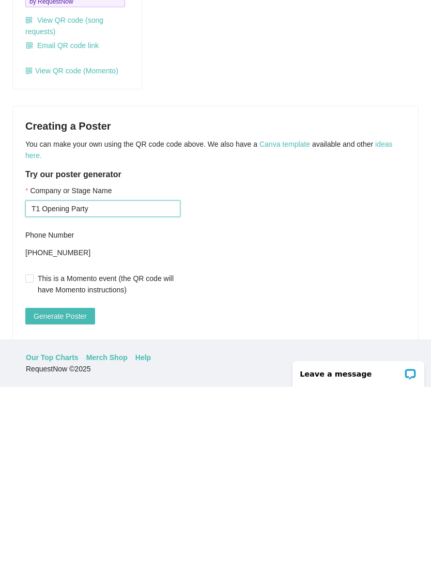
type input "T1 Opening Party"
click at [43, 484] on span "Generate Poster" at bounding box center [60, 489] width 53 height 11
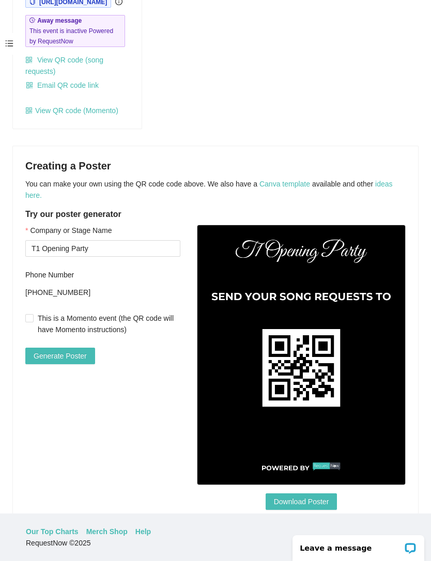
scroll to position [145, 0]
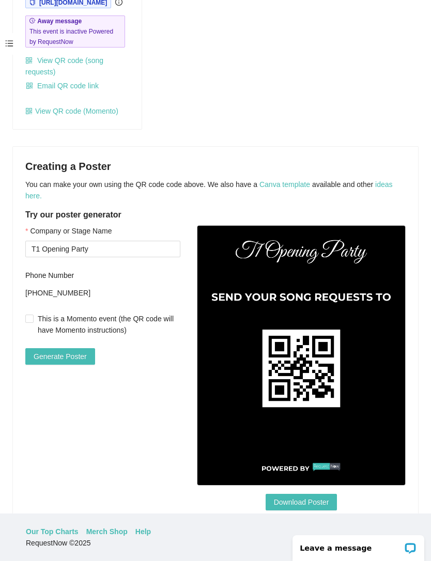
click at [87, 351] on span "Generate Poster" at bounding box center [60, 356] width 53 height 11
